Goal: Task Accomplishment & Management: Complete application form

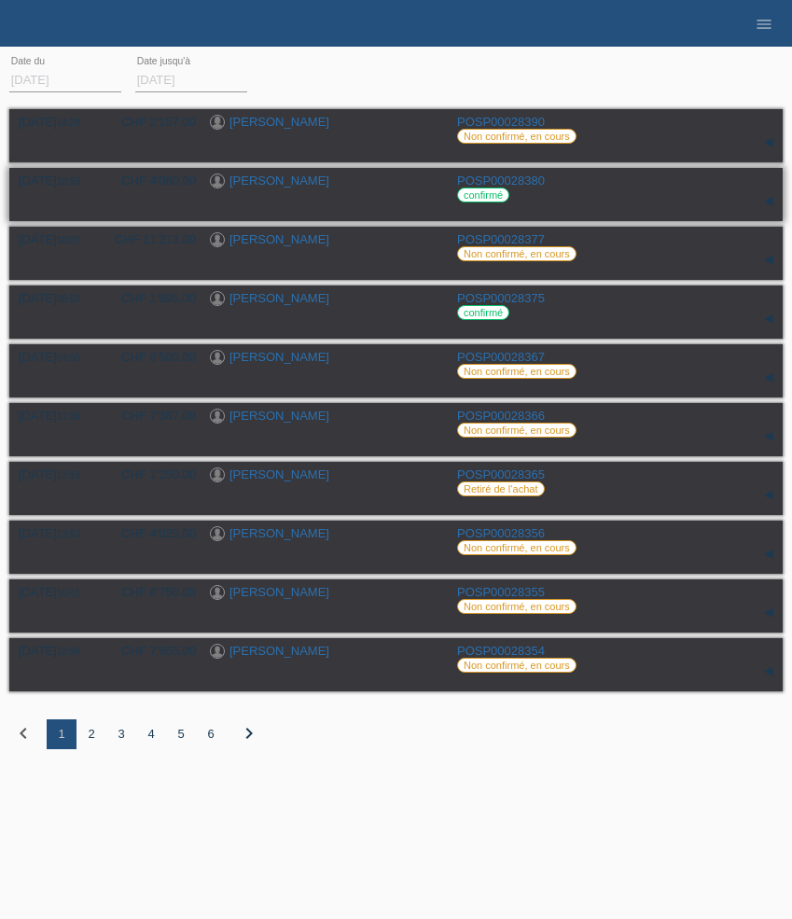
click at [310, 184] on div "[PERSON_NAME]" at bounding box center [326, 182] width 233 height 18
drag, startPoint x: 298, startPoint y: 184, endPoint x: 260, endPoint y: 177, distance: 38.8
click at [260, 177] on div "[PERSON_NAME]" at bounding box center [326, 182] width 233 height 18
copy link "Jufer"
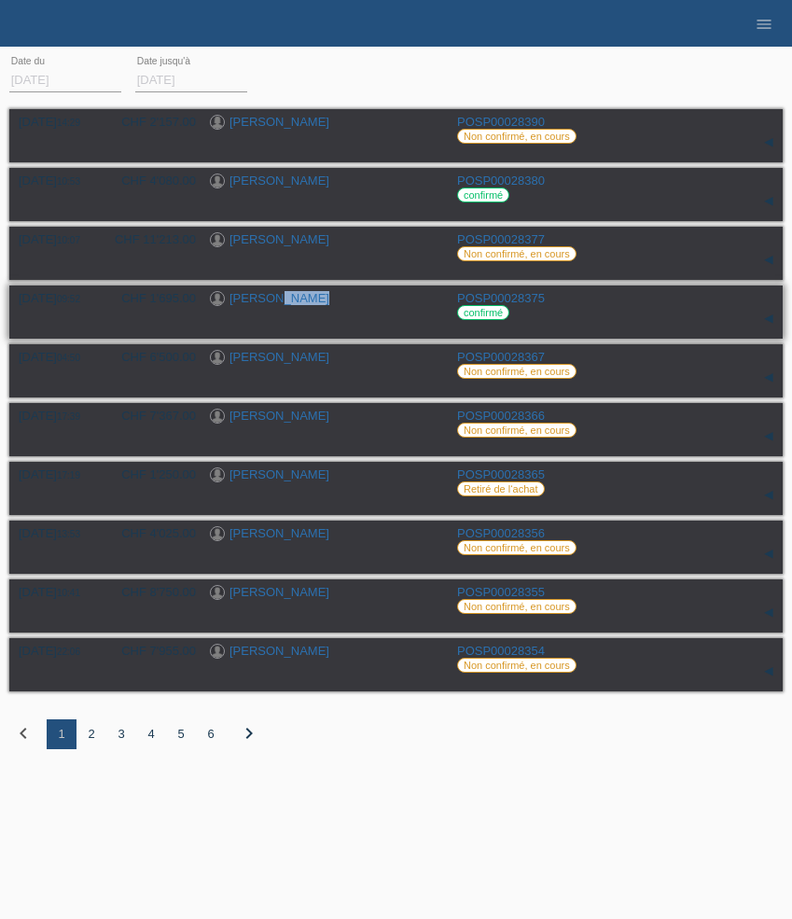
drag, startPoint x: 309, startPoint y: 301, endPoint x: 267, endPoint y: 300, distance: 42.0
click at [267, 300] on div "[PERSON_NAME]" at bounding box center [326, 300] width 233 height 18
copy link "Lorenz"
click at [759, 33] on li "menu" at bounding box center [763, 24] width 37 height 48
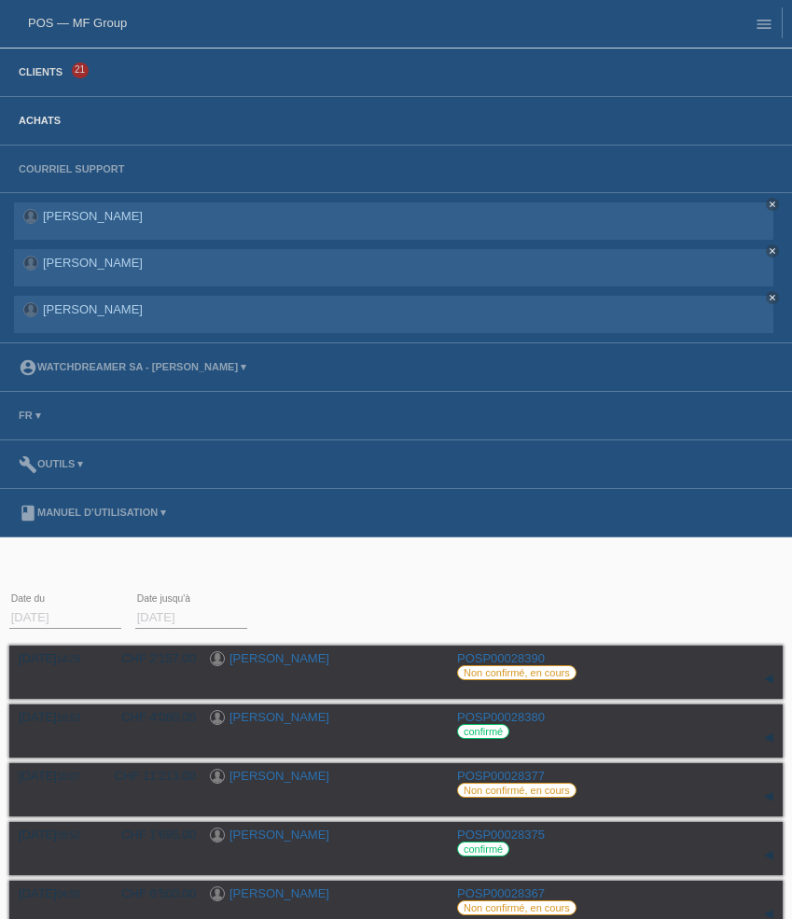
click at [50, 79] on li "Clients 21" at bounding box center [396, 73] width 792 height 49
click at [43, 73] on link "Clients" at bounding box center [40, 71] width 62 height 11
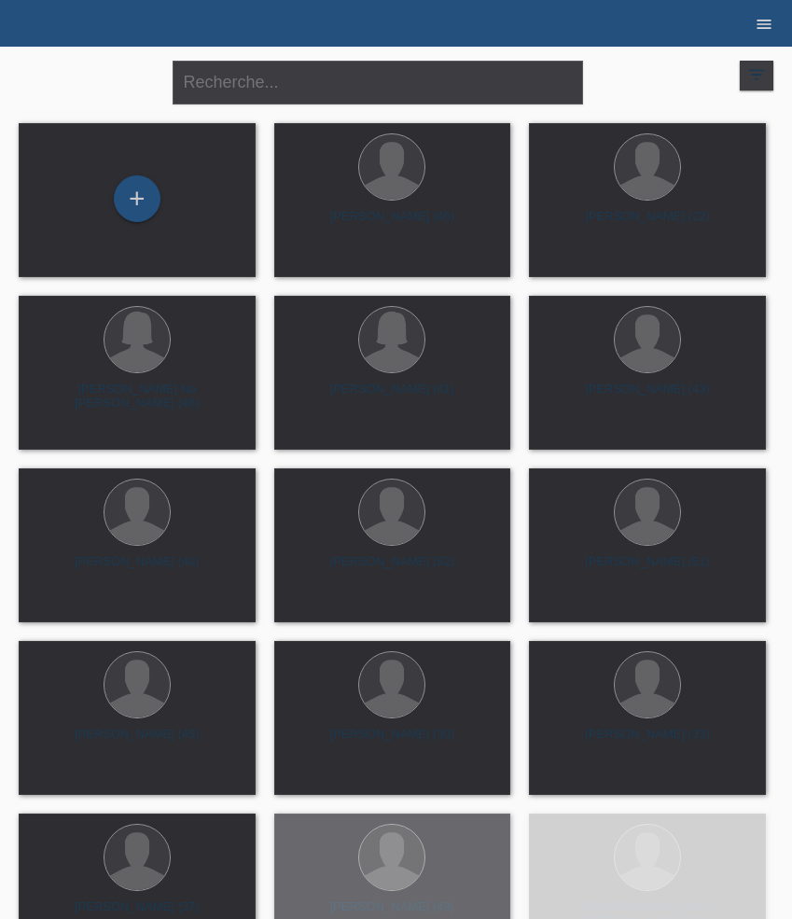
click at [768, 31] on icon "menu" at bounding box center [764, 24] width 19 height 19
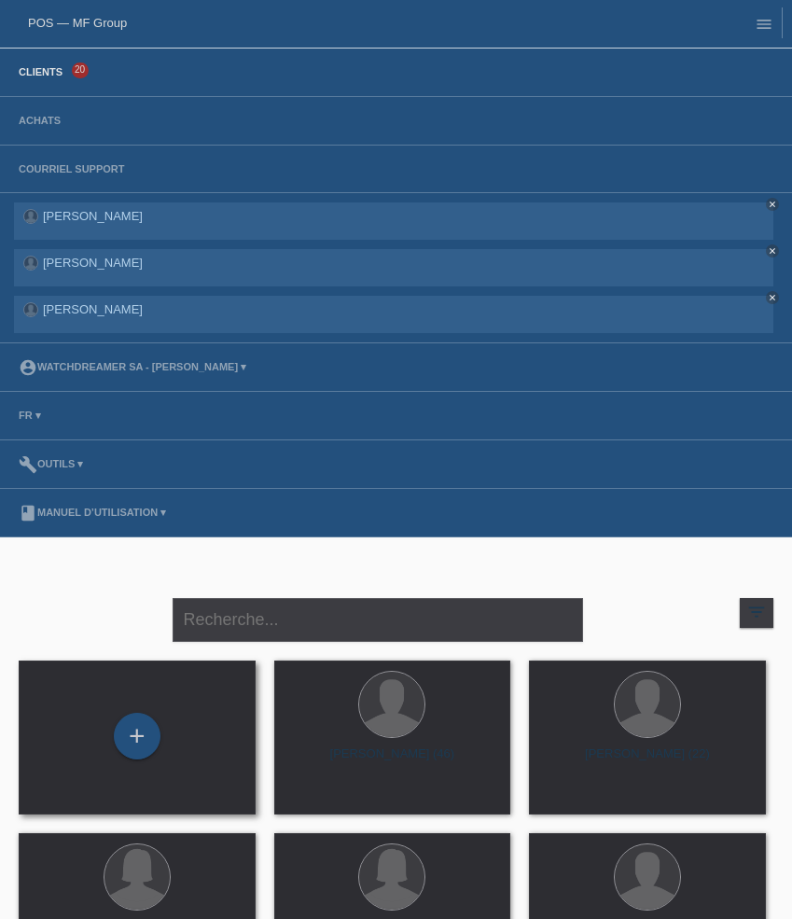
click at [146, 779] on div "+" at bounding box center [137, 737] width 237 height 154
click at [147, 753] on div "+" at bounding box center [137, 736] width 47 height 47
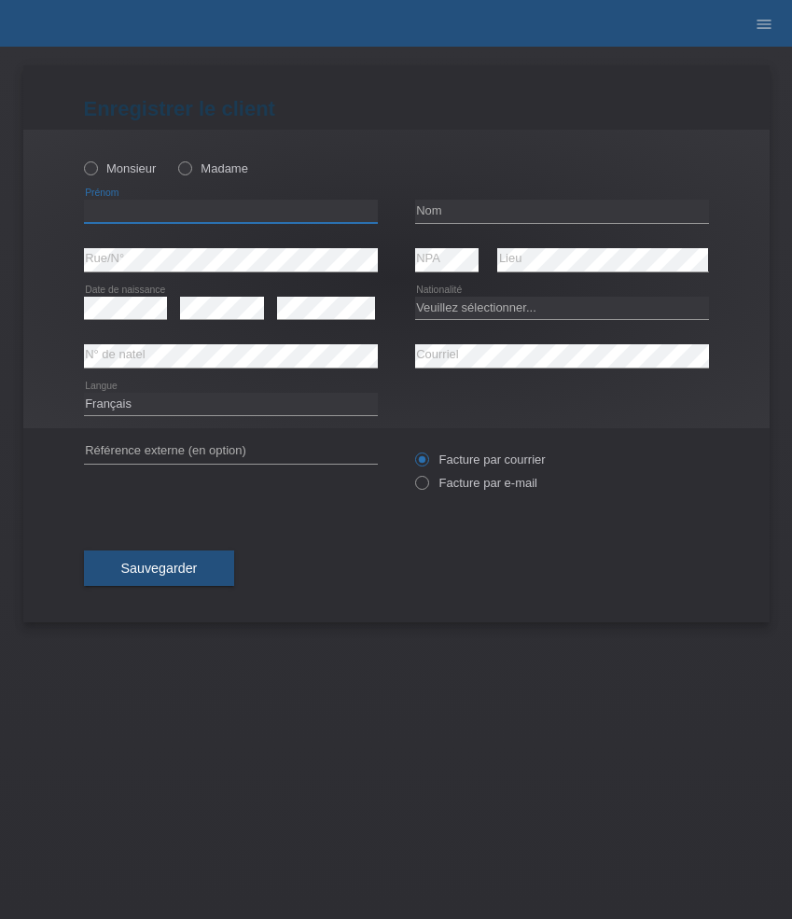
click at [160, 217] on input "text" at bounding box center [231, 211] width 294 height 23
paste input "[PERSON_NAME]"
type input "[PERSON_NAME]"
click at [138, 156] on div "Monsieur Madame" at bounding box center [231, 168] width 294 height 38
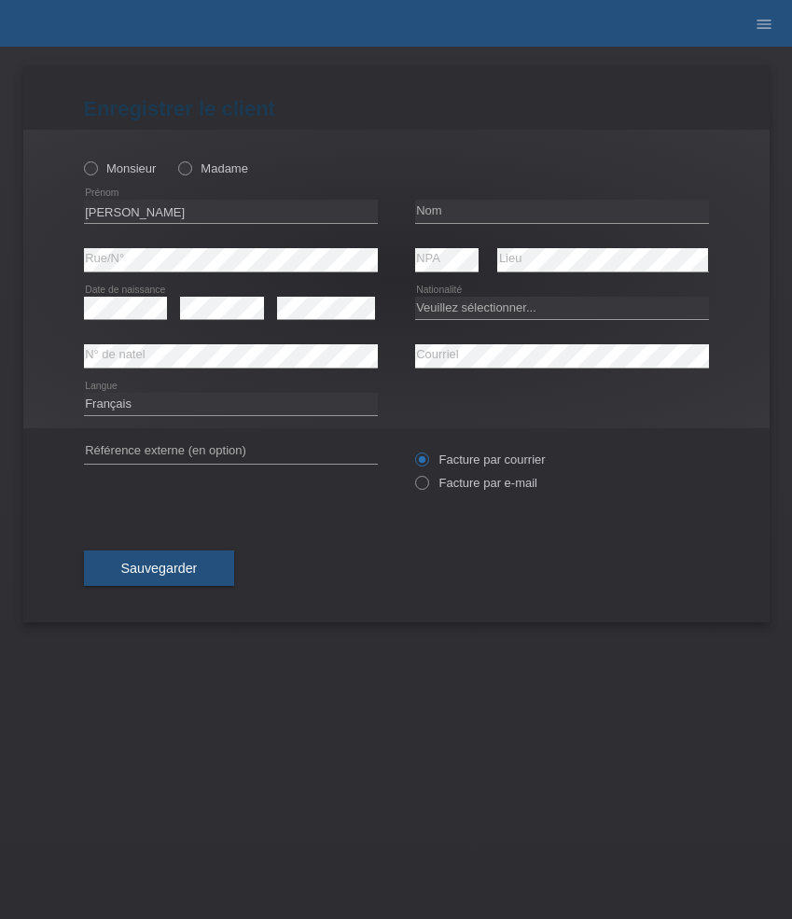
click at [137, 160] on div "Monsieur Madame" at bounding box center [231, 168] width 294 height 38
click at [132, 164] on label "Monsieur" at bounding box center [120, 168] width 73 height 14
click at [96, 164] on input "Monsieur" at bounding box center [90, 167] width 12 height 12
radio input "true"
click at [486, 204] on input "text" at bounding box center [562, 211] width 294 height 23
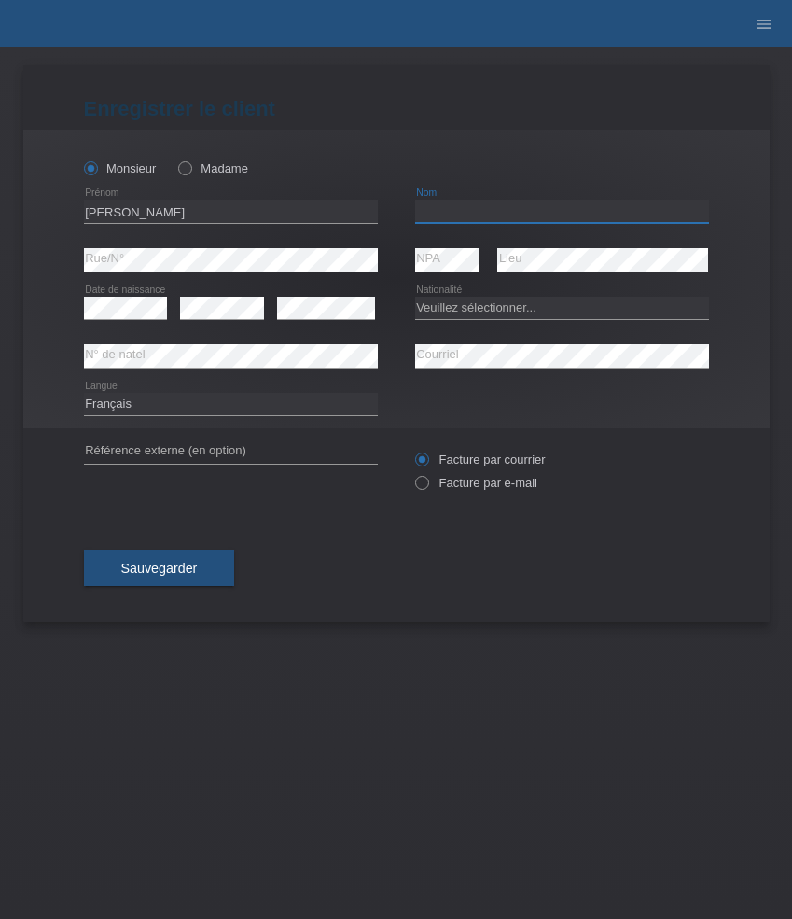
click at [486, 204] on input "text" at bounding box center [562, 211] width 294 height 23
paste input "Lovizio"
type input "Lovizio"
click at [510, 307] on select "Veuillez sélectionner... Suisse Allemagne Autriche Liechtenstein ------------ A…" at bounding box center [562, 308] width 294 height 22
select select "CH"
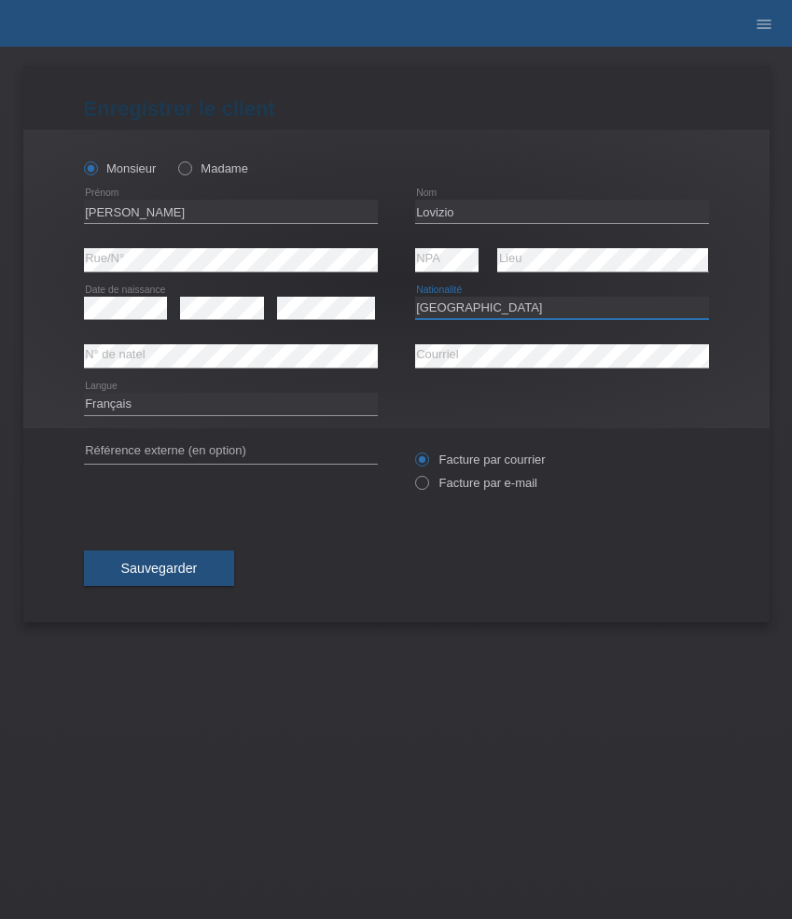
click at [415, 297] on select "Veuillez sélectionner... Suisse Allemagne Autriche Liechtenstein ------------ A…" at bounding box center [562, 308] width 294 height 22
click at [202, 399] on select "Deutsch Français Italiano English" at bounding box center [231, 404] width 294 height 22
select select "de"
click at [84, 393] on select "Deutsch Français Italiano English" at bounding box center [231, 404] width 294 height 22
click at [466, 481] on label "Facture par e-mail" at bounding box center [476, 483] width 122 height 14
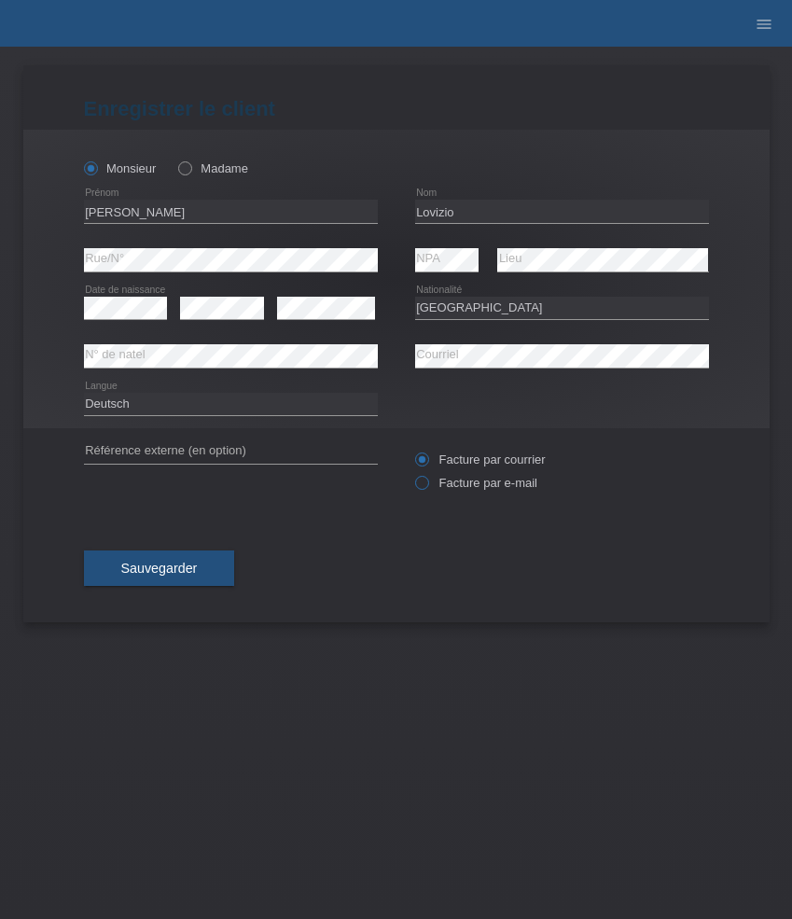
click at [427, 481] on input "Facture par e-mail" at bounding box center [421, 487] width 12 height 23
radio input "true"
click at [173, 563] on span "Sauvegarder" at bounding box center [159, 568] width 76 height 15
click at [340, 256] on div "error Rue/N° error NPA error Lieu" at bounding box center [396, 260] width 625 height 49
click at [189, 566] on span "Sauvegarder" at bounding box center [159, 568] width 76 height 15
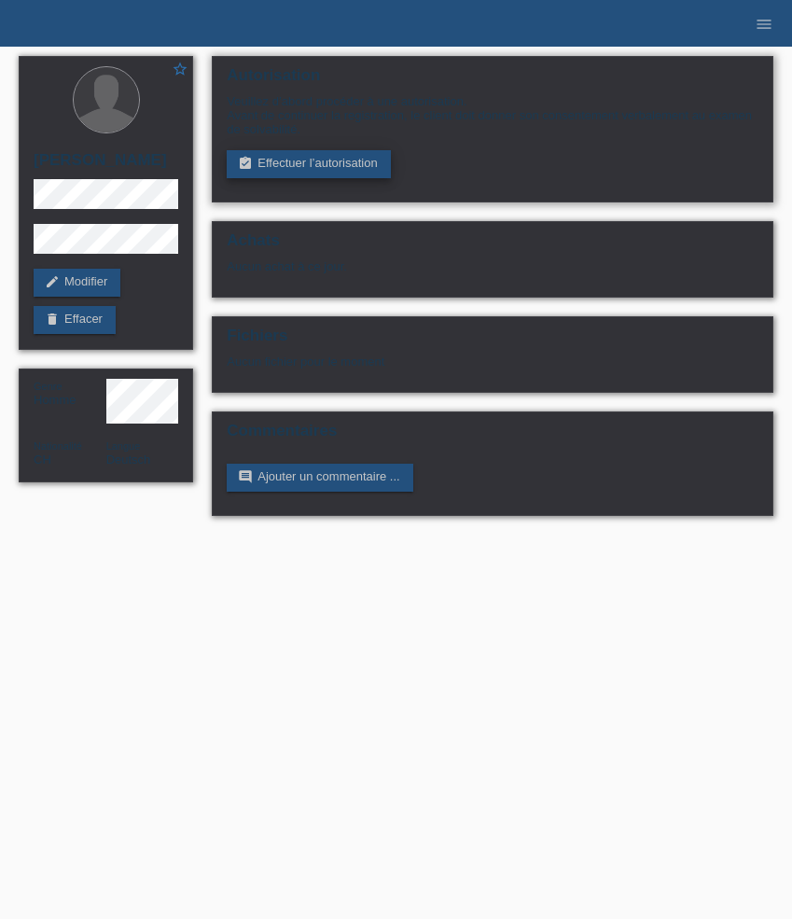
click at [301, 163] on link "assignment_turned_in Effectuer l’autorisation" at bounding box center [308, 164] width 163 height 28
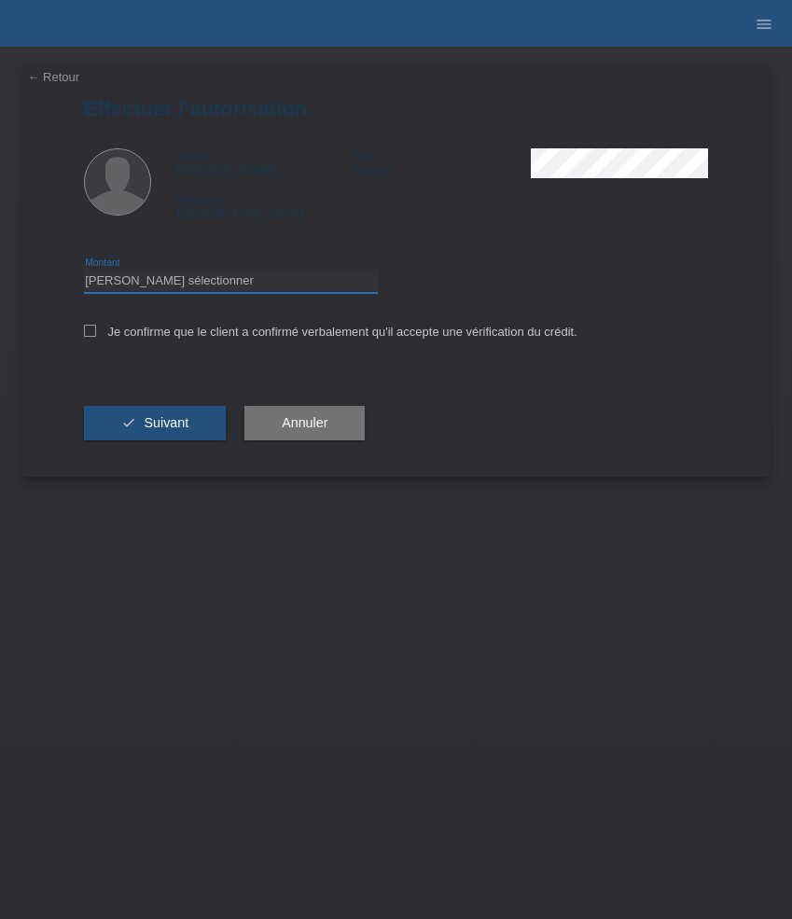
click at [233, 281] on select "Veuillez sélectionner CHF 1.00 - CHF 499.00 CHF 500.00 - CHF 1'999.00 CHF 2'000…" at bounding box center [231, 281] width 294 height 22
select select "3"
click at [84, 272] on select "Veuillez sélectionner CHF 1.00 - CHF 499.00 CHF 500.00 - CHF 1'999.00 CHF 2'000…" at bounding box center [231, 281] width 294 height 22
click at [188, 336] on label "Je confirme que le client a confirmé verbalement qu'il accepte une vérification…" at bounding box center [330, 332] width 493 height 14
click at [96, 336] on input "Je confirme que le client a confirmé verbalement qu'il accepte une vérification…" at bounding box center [90, 331] width 12 height 12
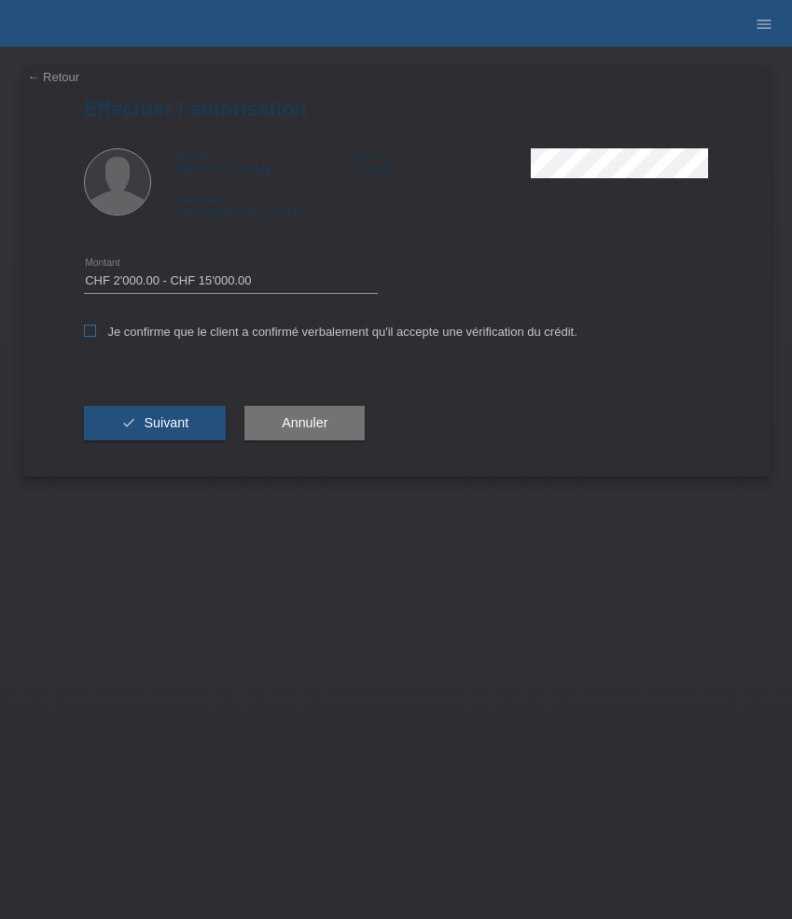
checkbox input "true"
click at [170, 422] on span "Suivant" at bounding box center [166, 422] width 45 height 15
